Goal: Information Seeking & Learning: Learn about a topic

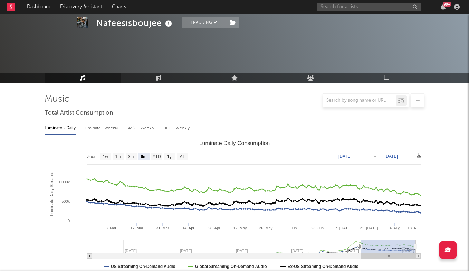
select select "6m"
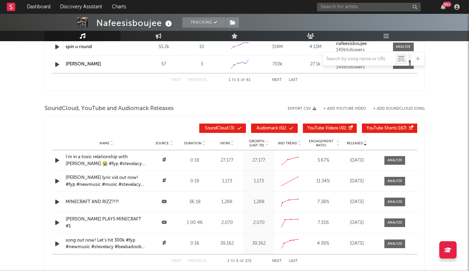
scroll to position [735, 0]
click at [350, 6] on input "text" at bounding box center [369, 7] width 104 height 9
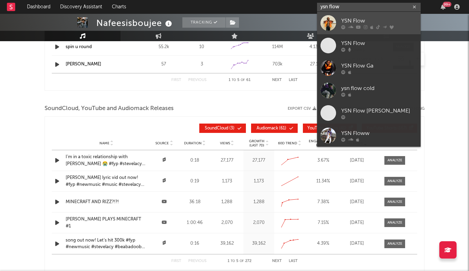
type input "ysn flow"
click at [348, 21] on div "YSN Flow" at bounding box center [379, 21] width 76 height 8
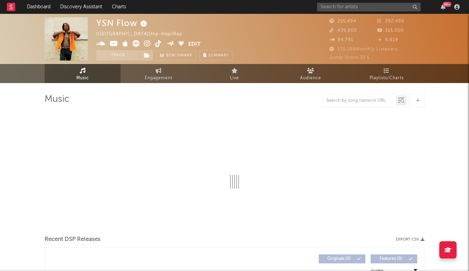
select select "6m"
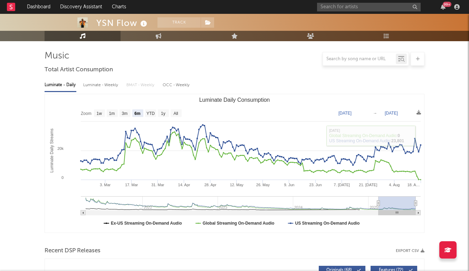
scroll to position [44, 0]
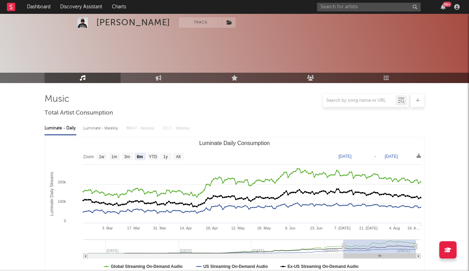
select select "6m"
select select "1w"
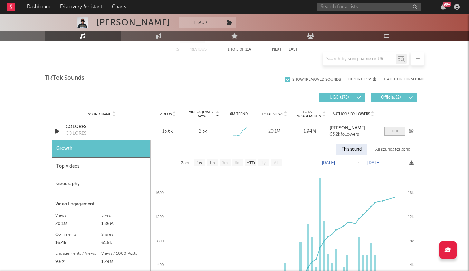
click at [395, 132] on div at bounding box center [395, 131] width 8 height 5
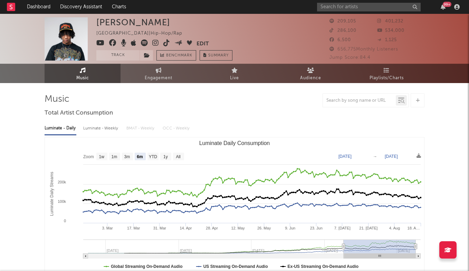
scroll to position [0, 0]
